Goal: Find specific page/section: Find specific page/section

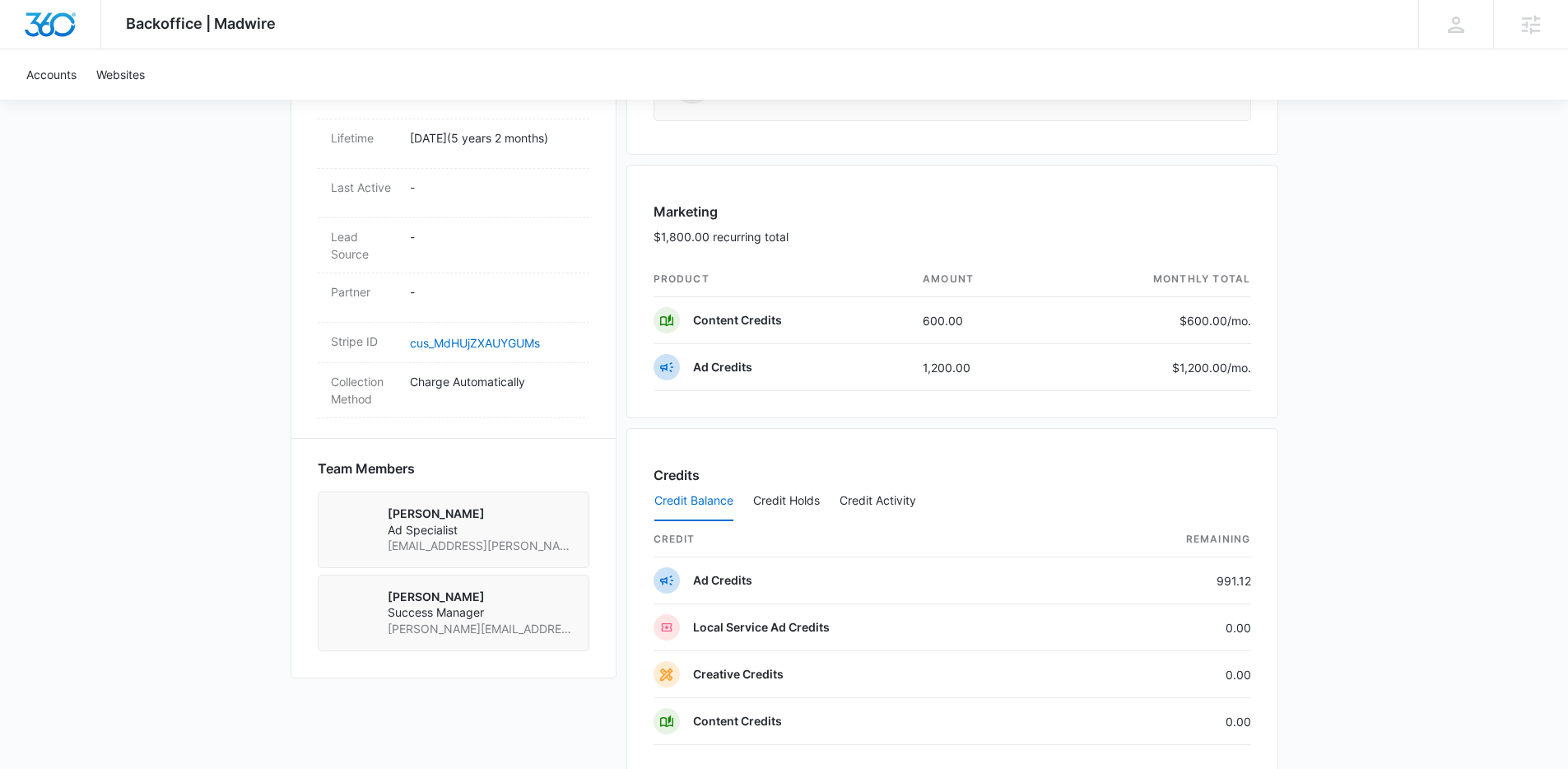
scroll to position [1052, 0]
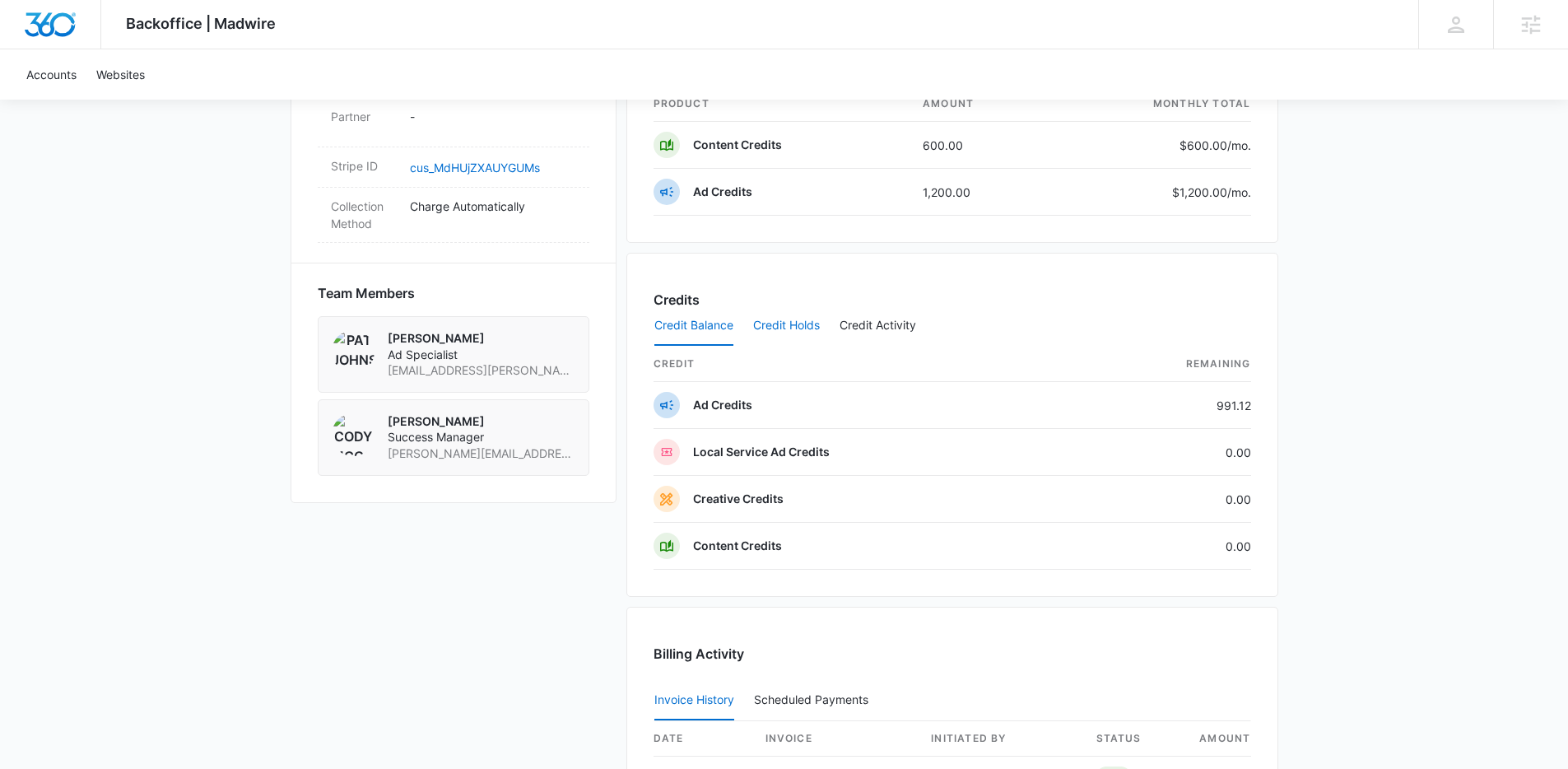
click at [784, 329] on button "Credit Holds" at bounding box center [786, 326] width 66 height 40
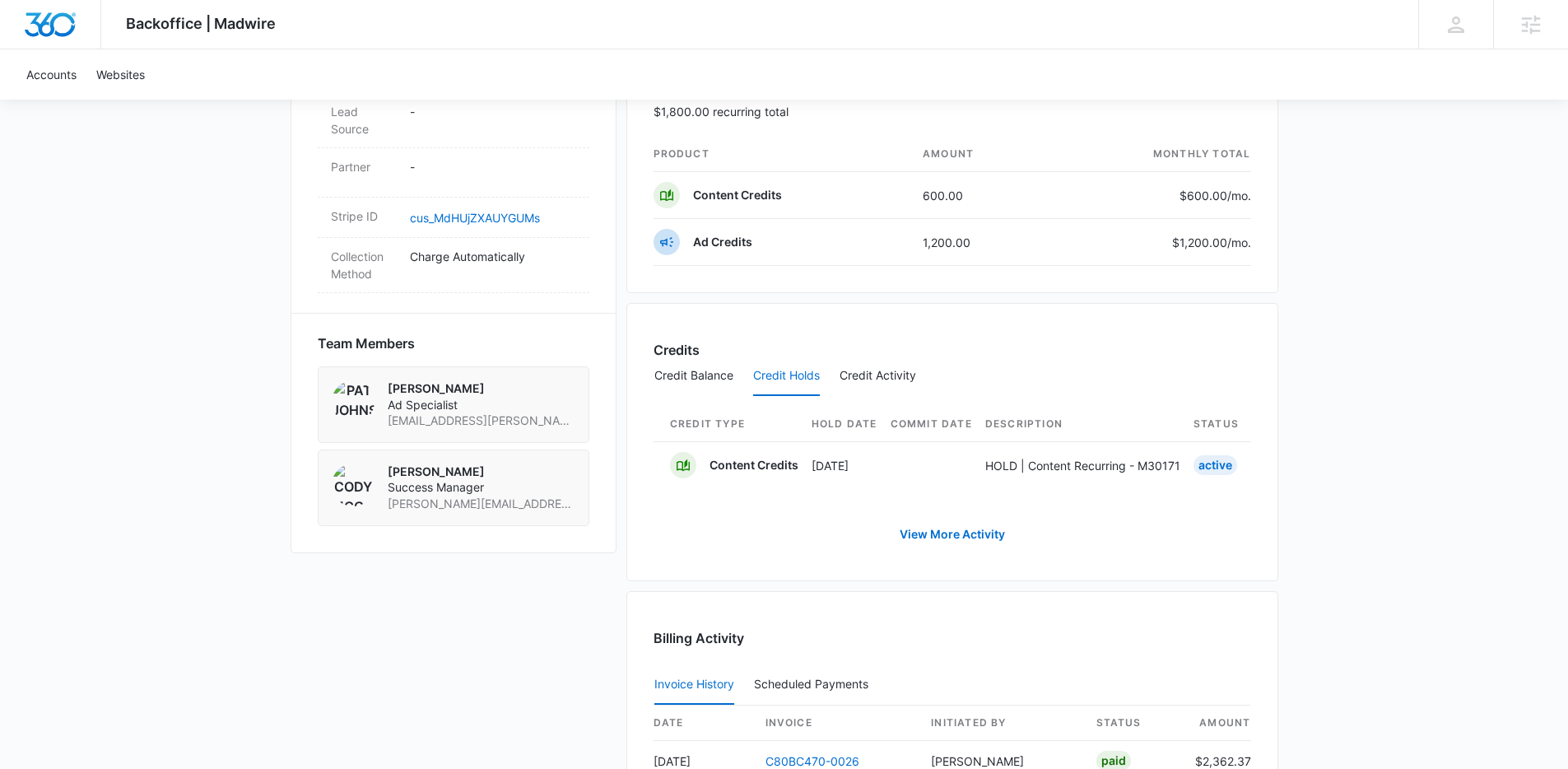
scroll to position [921, 0]
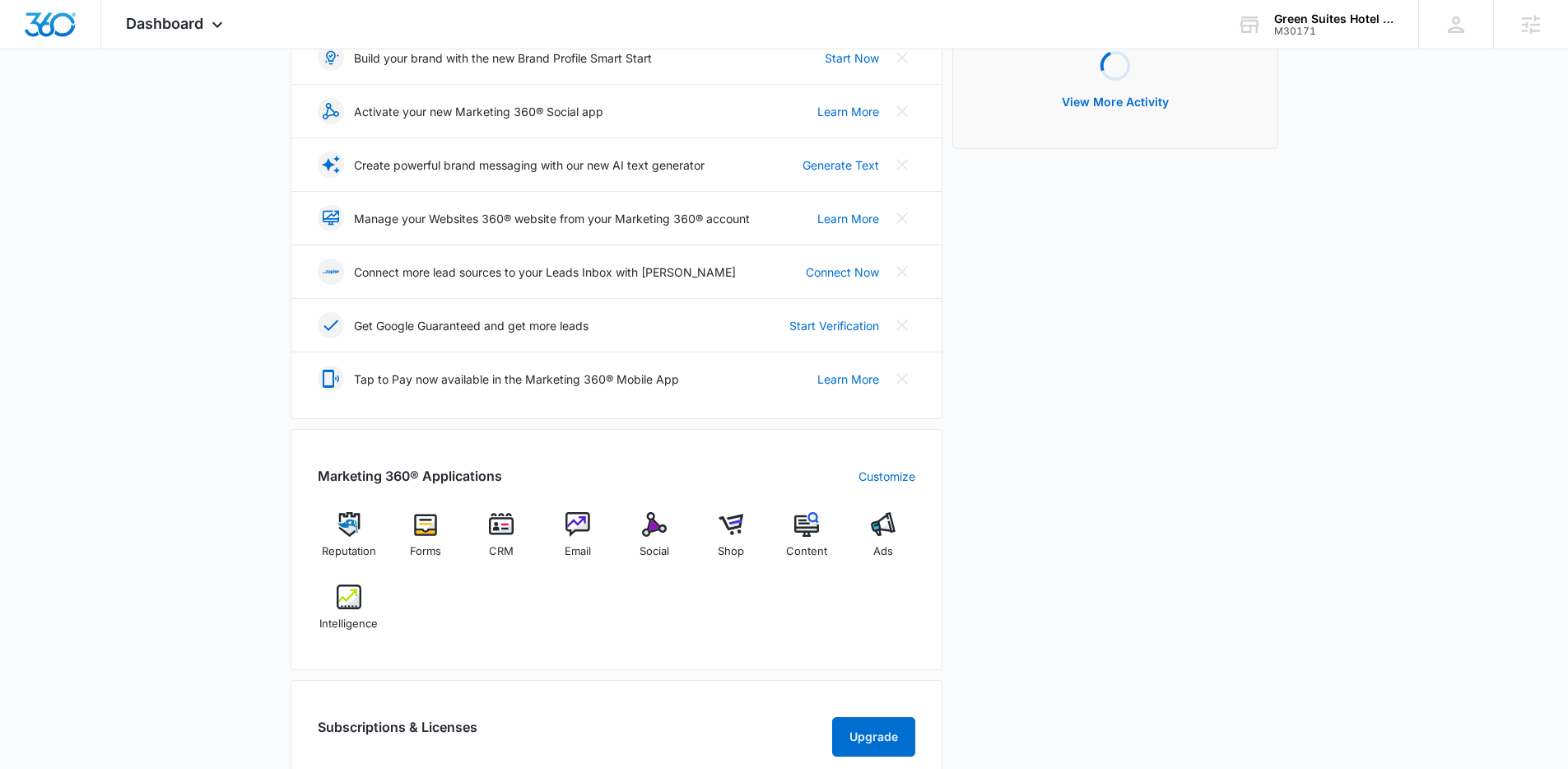
scroll to position [266, 0]
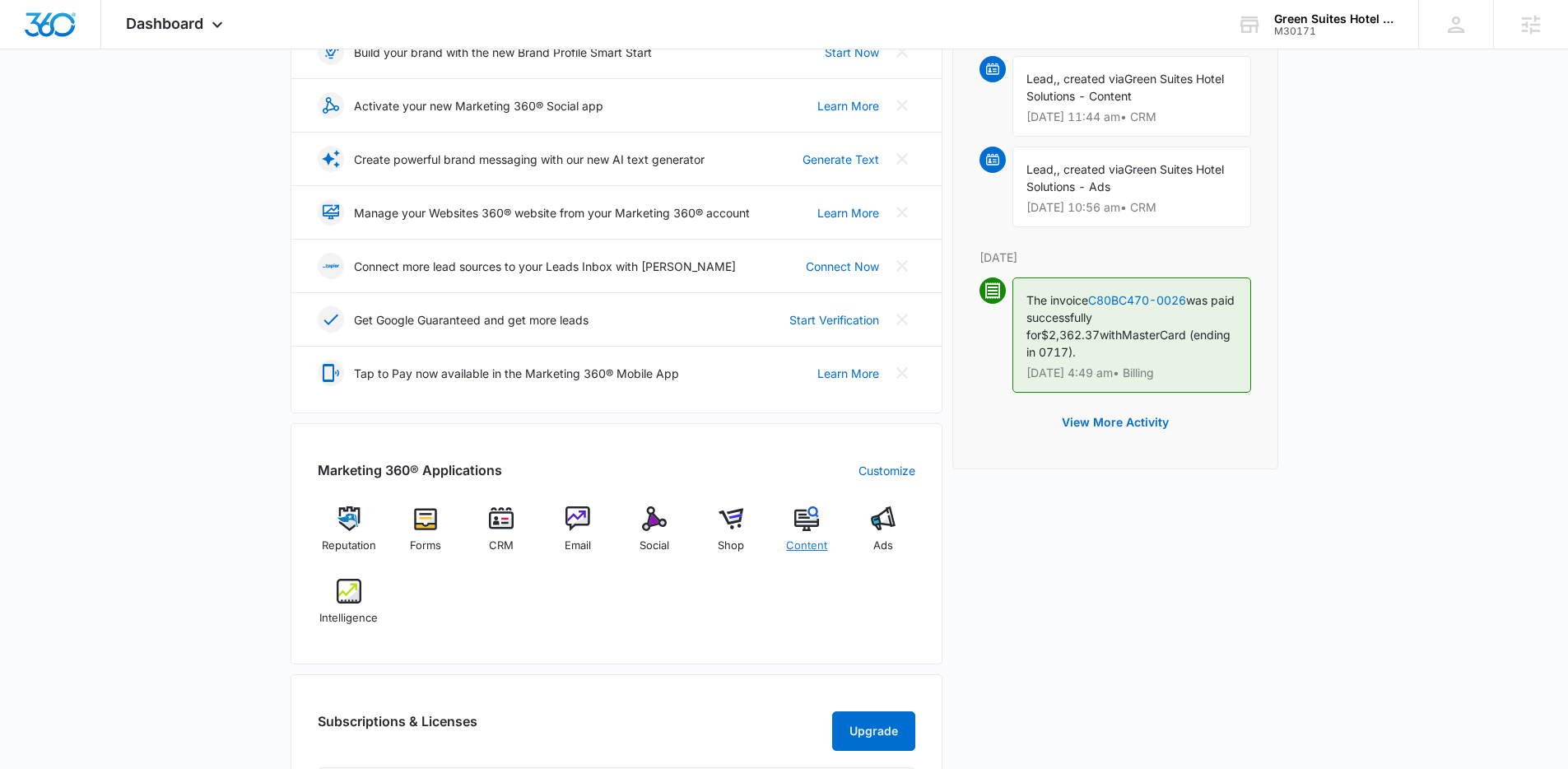
drag, startPoint x: 800, startPoint y: 546, endPoint x: 811, endPoint y: 544, distance: 11.2
click at [801, 546] on span "Content" at bounding box center [807, 546] width 41 height 17
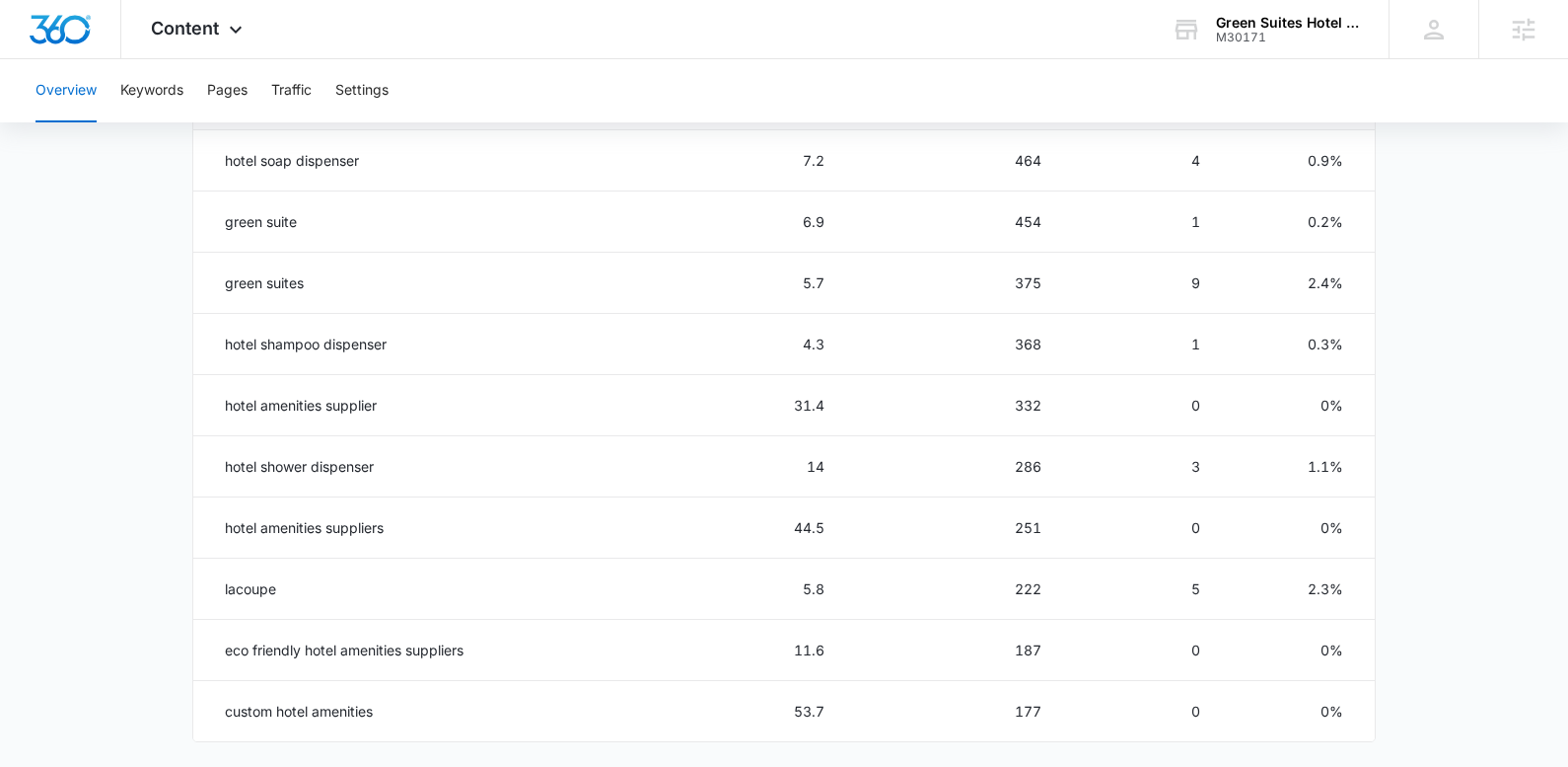
scroll to position [961, 0]
